Goal: Task Accomplishment & Management: Manage account settings

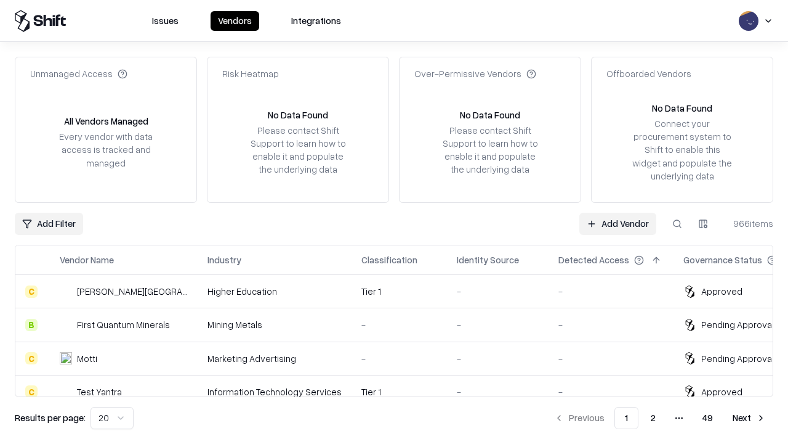
click at [618, 223] on link "Add Vendor" at bounding box center [618, 224] width 77 height 22
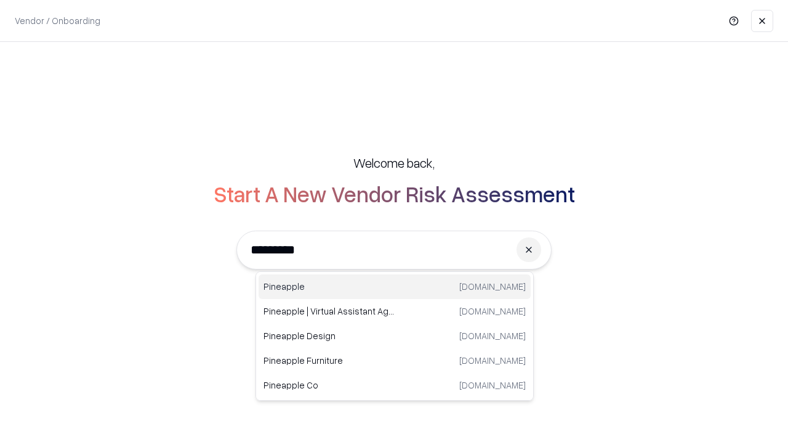
click at [395, 286] on div "Pineapple [DOMAIN_NAME]" at bounding box center [395, 286] width 272 height 25
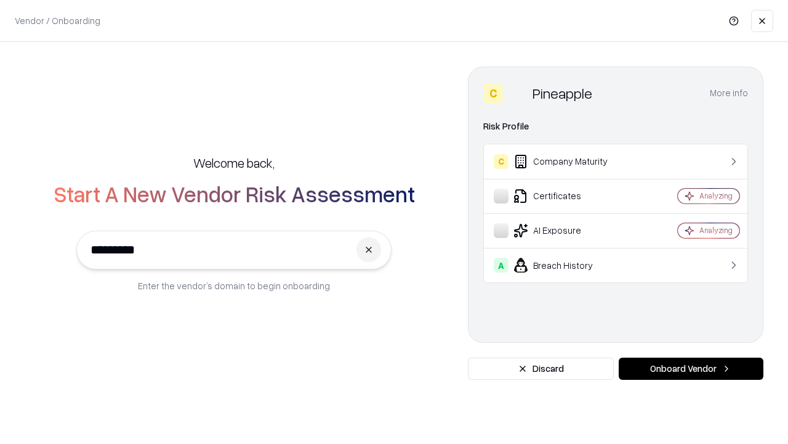
type input "*********"
click at [691, 368] on button "Onboard Vendor" at bounding box center [691, 368] width 145 height 22
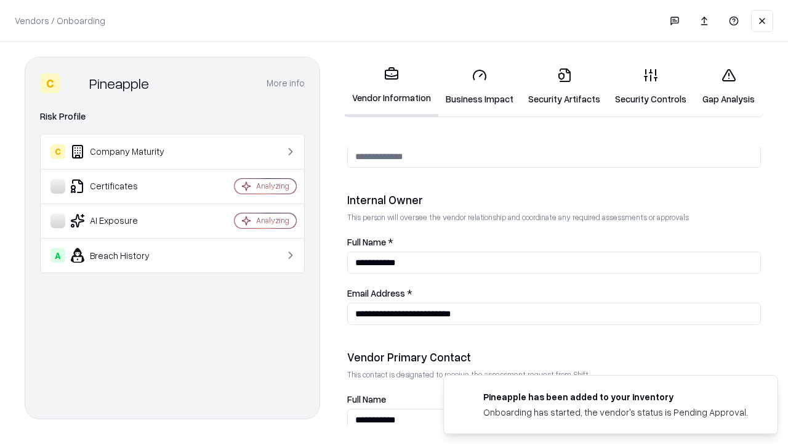
scroll to position [638, 0]
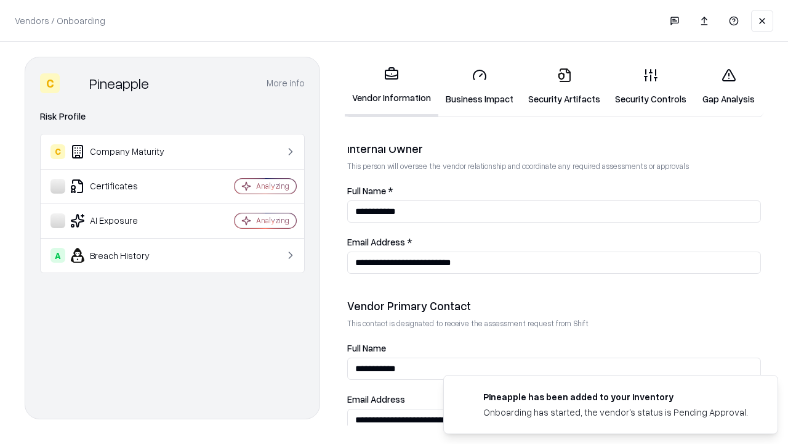
click at [480, 86] on link "Business Impact" at bounding box center [480, 86] width 83 height 57
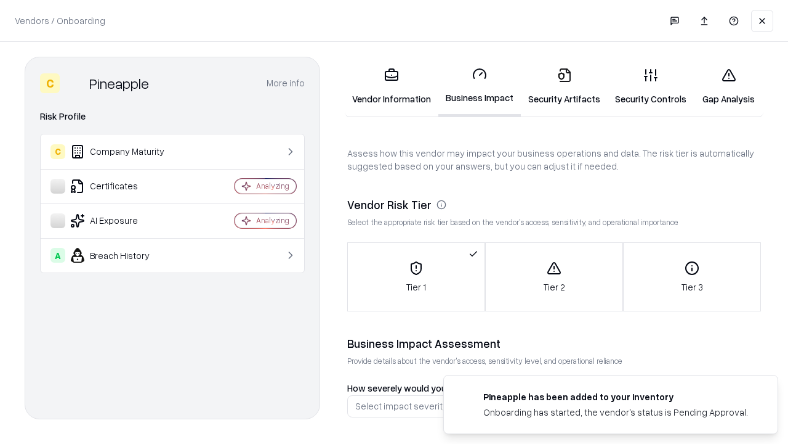
click at [564, 86] on link "Security Artifacts" at bounding box center [564, 86] width 87 height 57
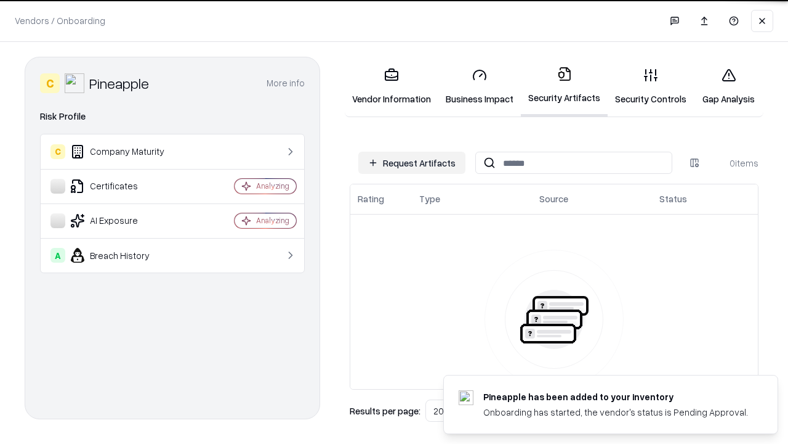
click at [412, 163] on button "Request Artifacts" at bounding box center [412, 163] width 107 height 22
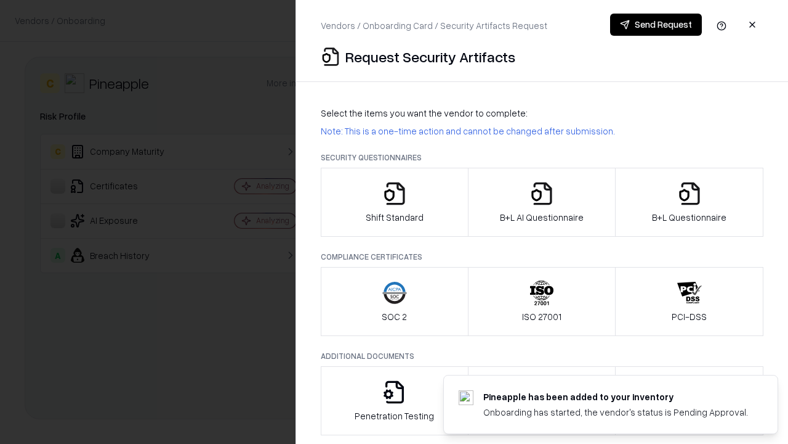
click at [394, 202] on icon "button" at bounding box center [395, 193] width 25 height 25
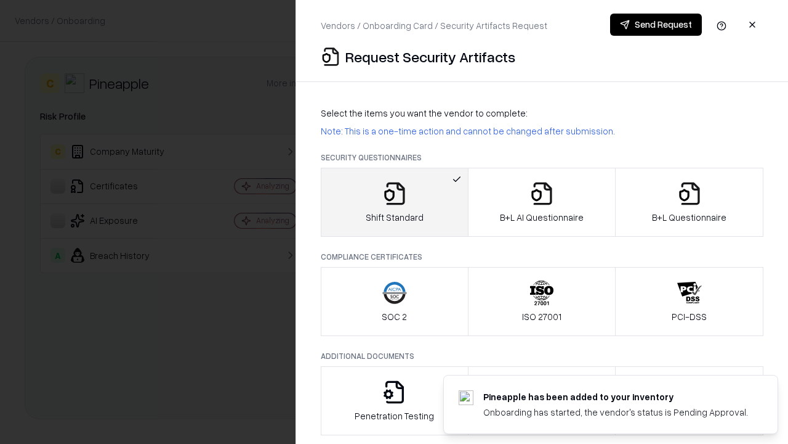
click at [656, 25] on button "Send Request" at bounding box center [656, 25] width 92 height 22
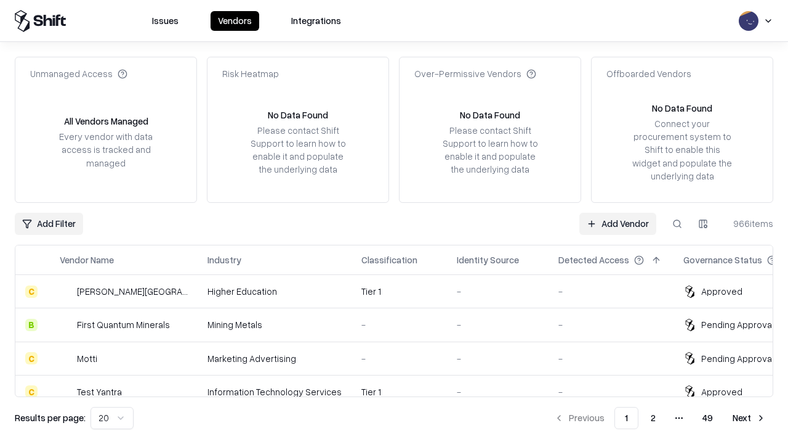
click at [678, 223] on button at bounding box center [678, 224] width 22 height 22
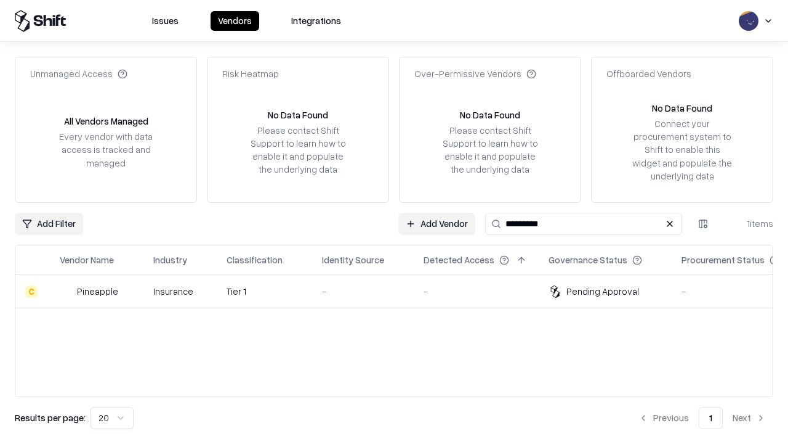
type input "*********"
click at [402, 291] on div "-" at bounding box center [363, 291] width 82 height 13
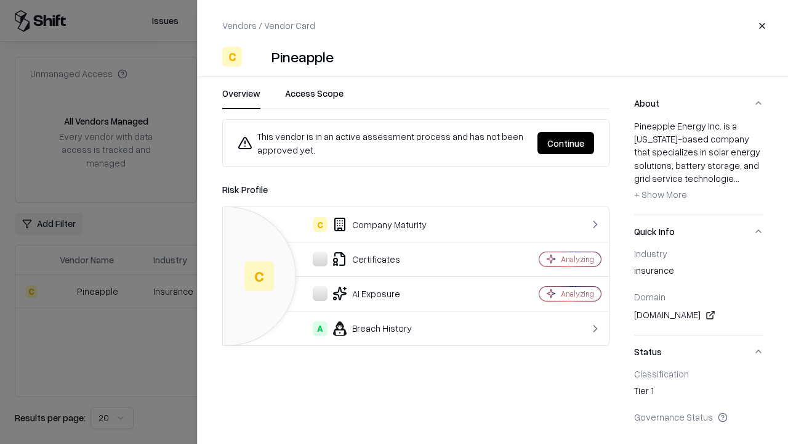
click at [566, 143] on button "Continue" at bounding box center [566, 143] width 57 height 22
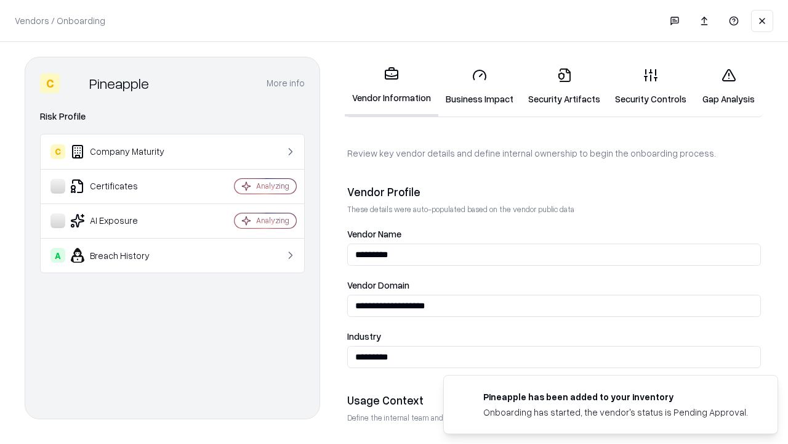
click at [564, 86] on link "Security Artifacts" at bounding box center [564, 86] width 87 height 57
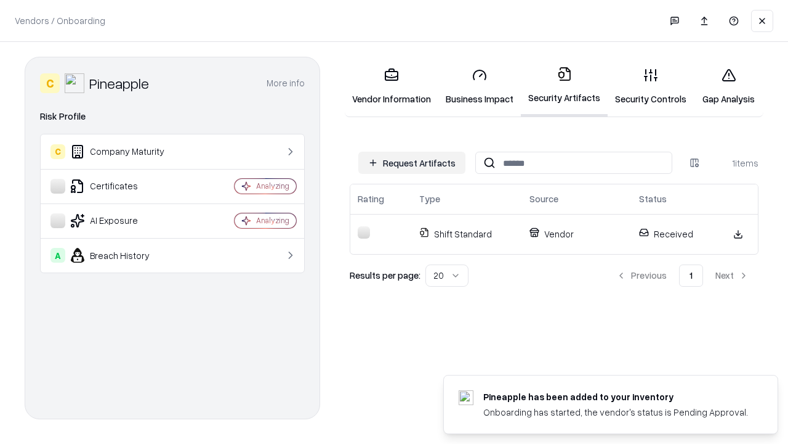
click at [651, 86] on link "Security Controls" at bounding box center [651, 86] width 86 height 57
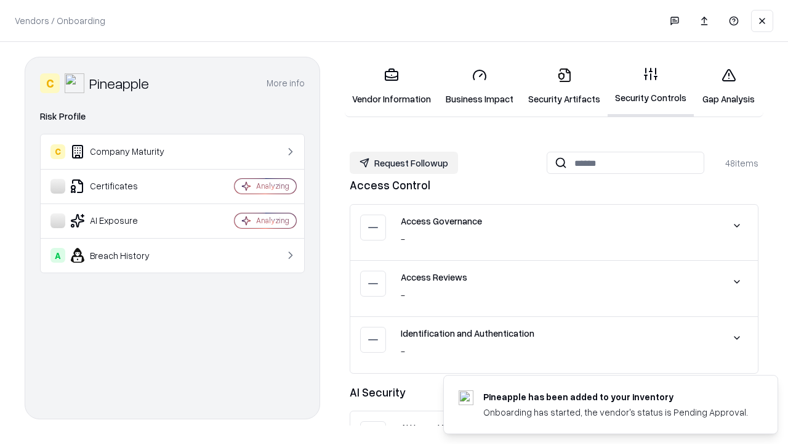
click at [404, 163] on button "Request Followup" at bounding box center [404, 163] width 108 height 22
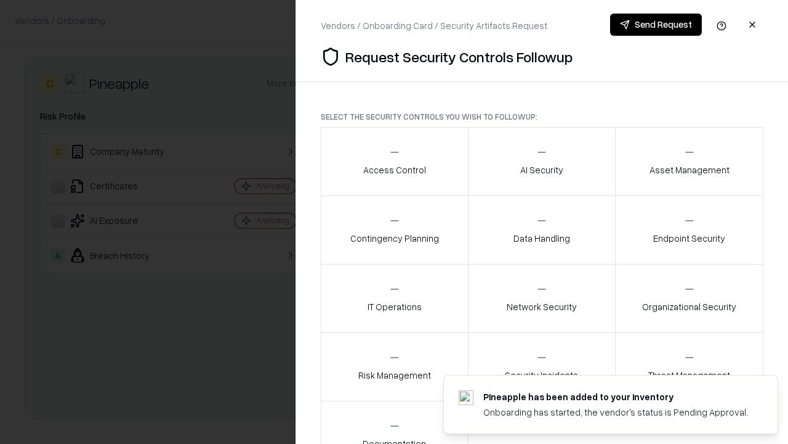
click at [394, 161] on div "Access Control" at bounding box center [394, 161] width 63 height 30
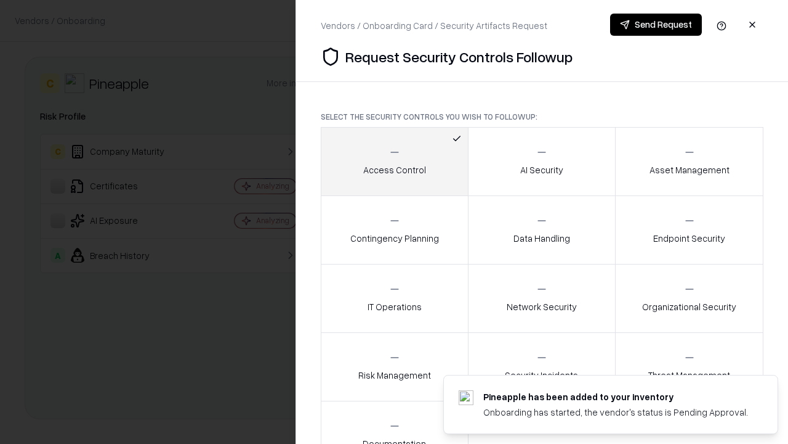
click at [656, 25] on button "Send Request" at bounding box center [656, 25] width 92 height 22
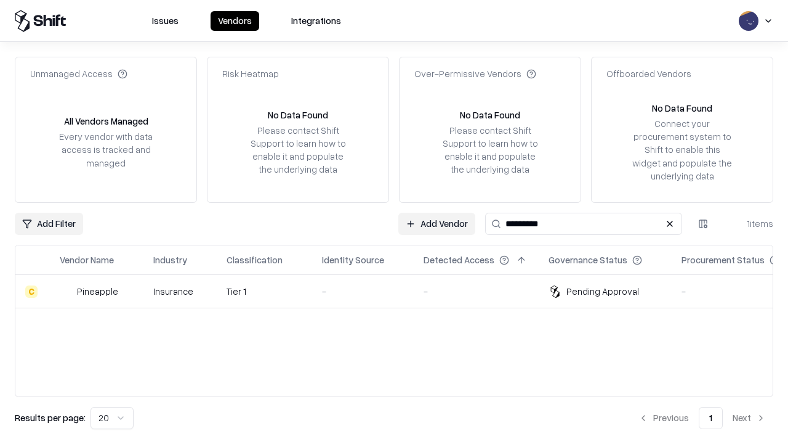
type input "*********"
click at [402, 291] on div "-" at bounding box center [363, 291] width 82 height 13
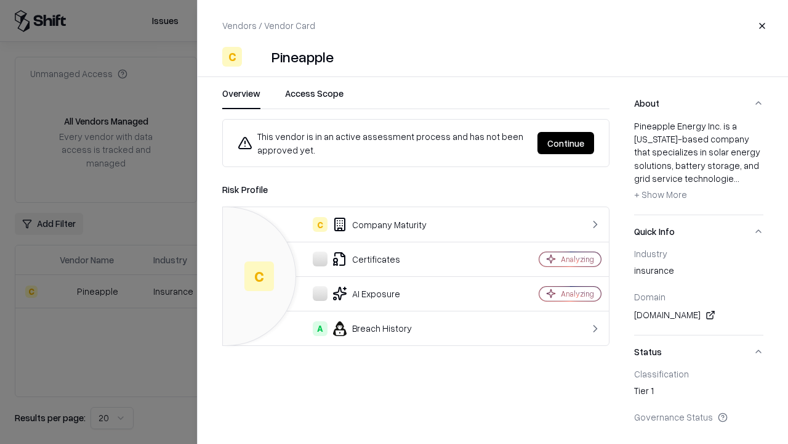
click at [566, 143] on button "Continue" at bounding box center [566, 143] width 57 height 22
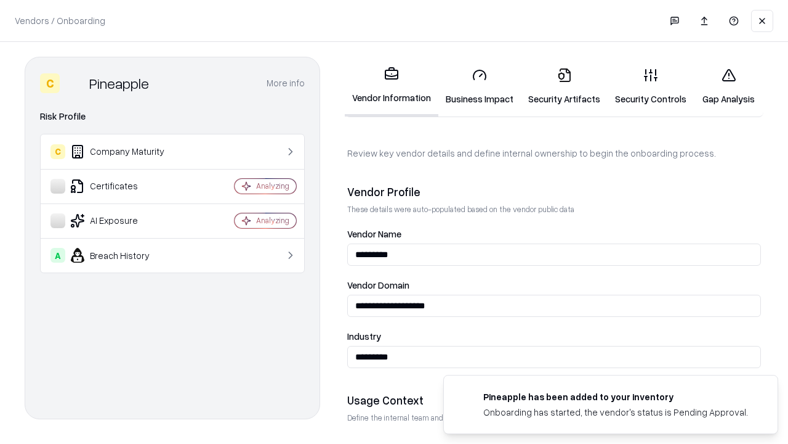
click at [729, 86] on link "Gap Analysis" at bounding box center [729, 86] width 70 height 57
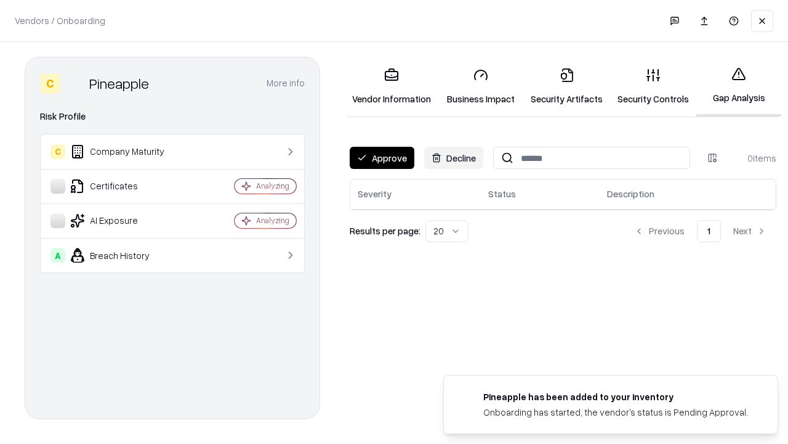
click at [382, 158] on button "Approve" at bounding box center [382, 158] width 65 height 22
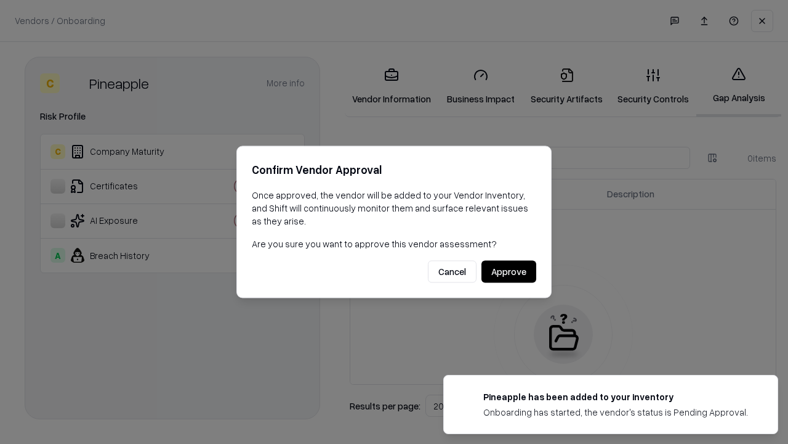
click at [509, 271] on button "Approve" at bounding box center [509, 272] width 55 height 22
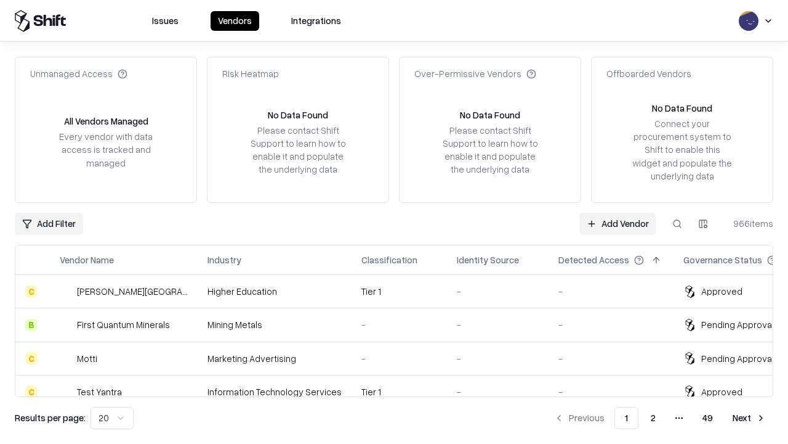
type input "*********"
click at [618, 223] on link "Add Vendor" at bounding box center [618, 224] width 77 height 22
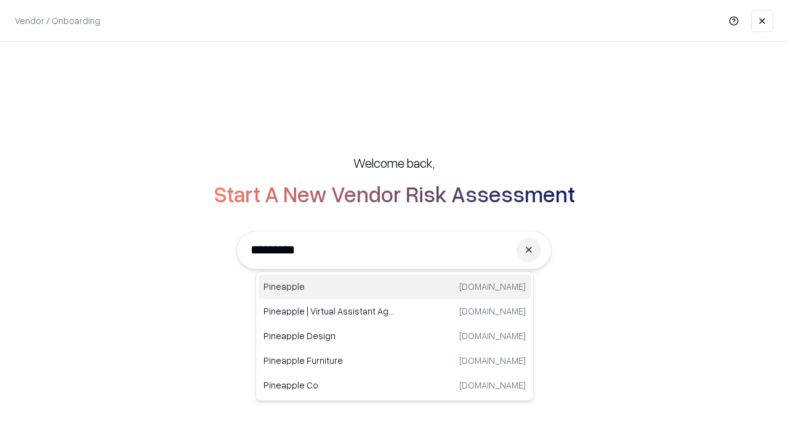
click at [395, 286] on div "Pineapple [DOMAIN_NAME]" at bounding box center [395, 286] width 272 height 25
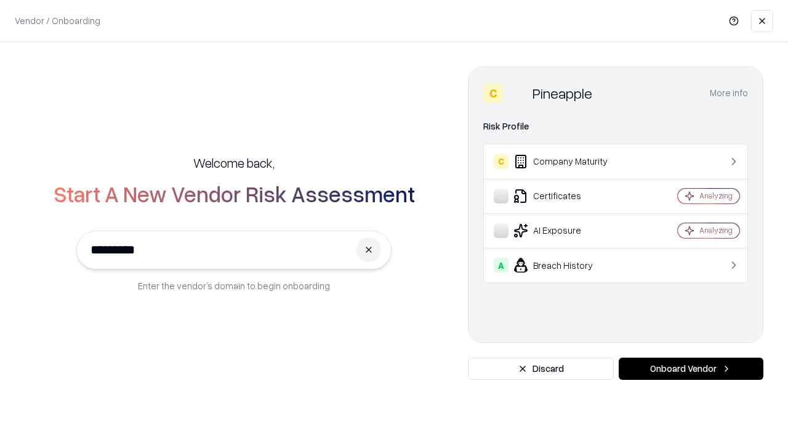
type input "*********"
click at [691, 368] on button "Onboard Vendor" at bounding box center [691, 368] width 145 height 22
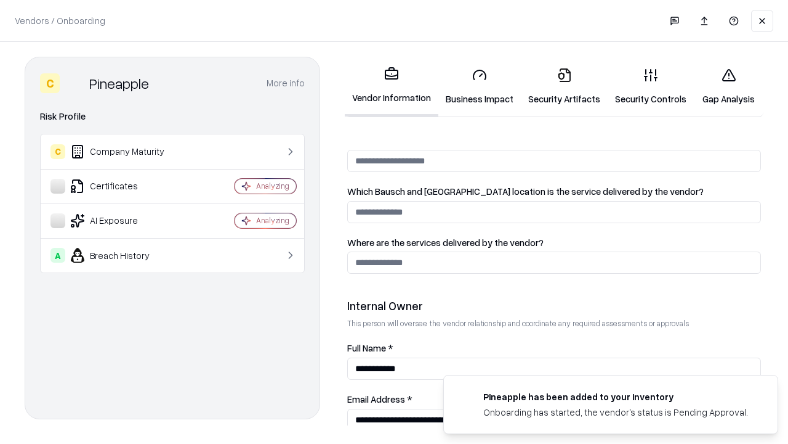
scroll to position [638, 0]
